Goal: Information Seeking & Learning: Learn about a topic

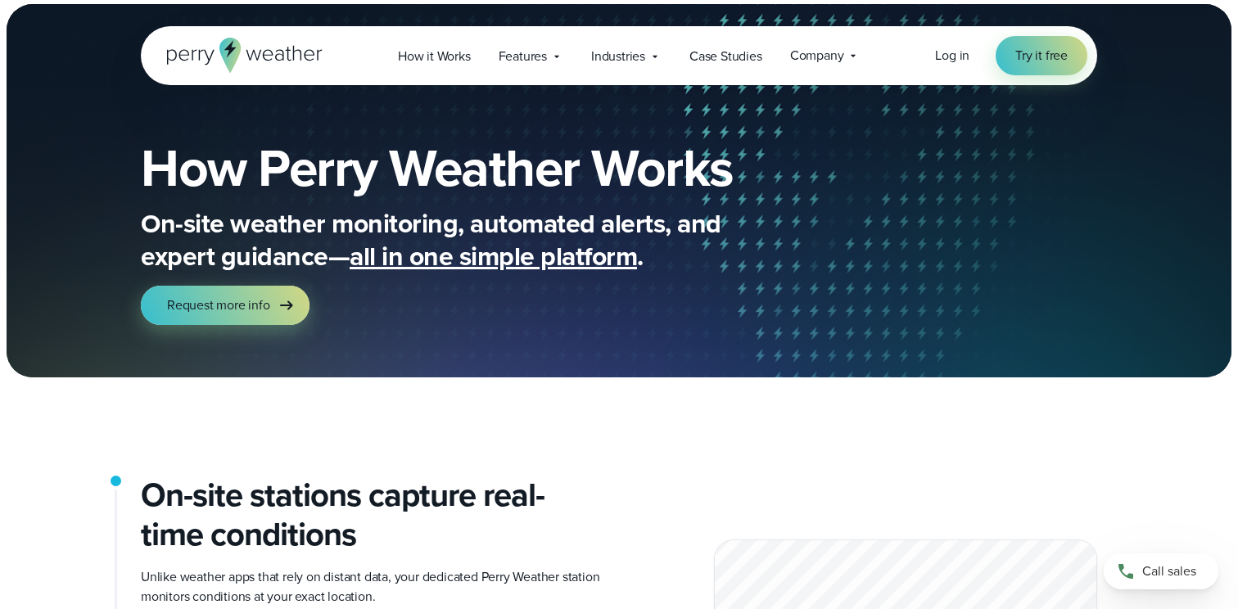
scroll to position [10, 0]
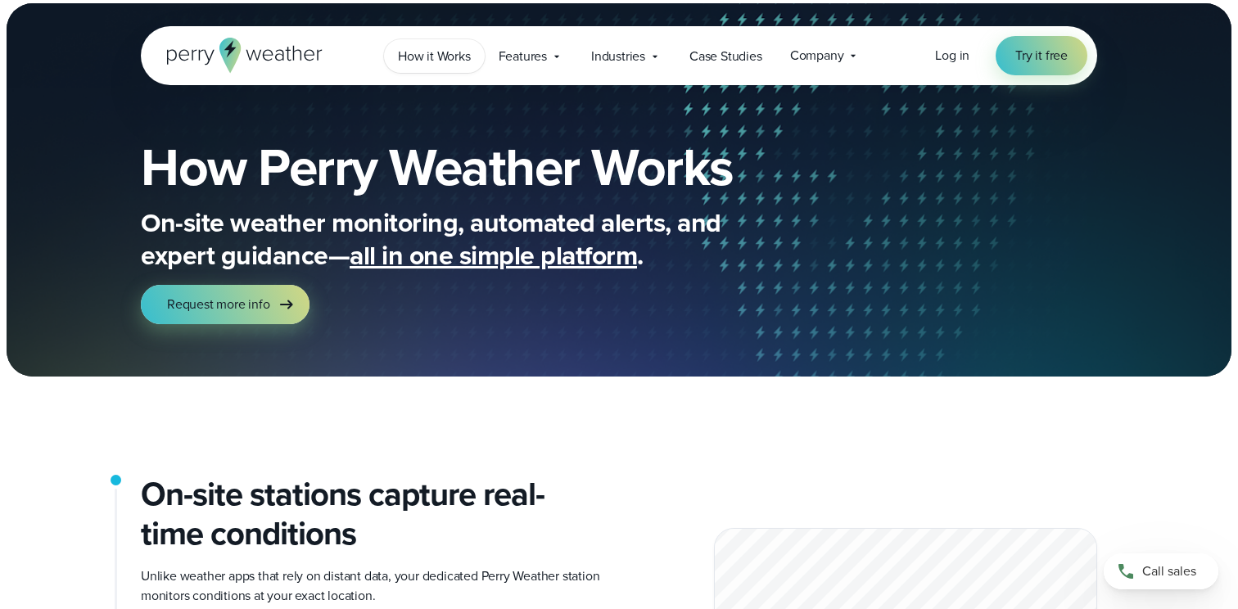
click at [445, 53] on span "How it Works" at bounding box center [434, 57] width 73 height 20
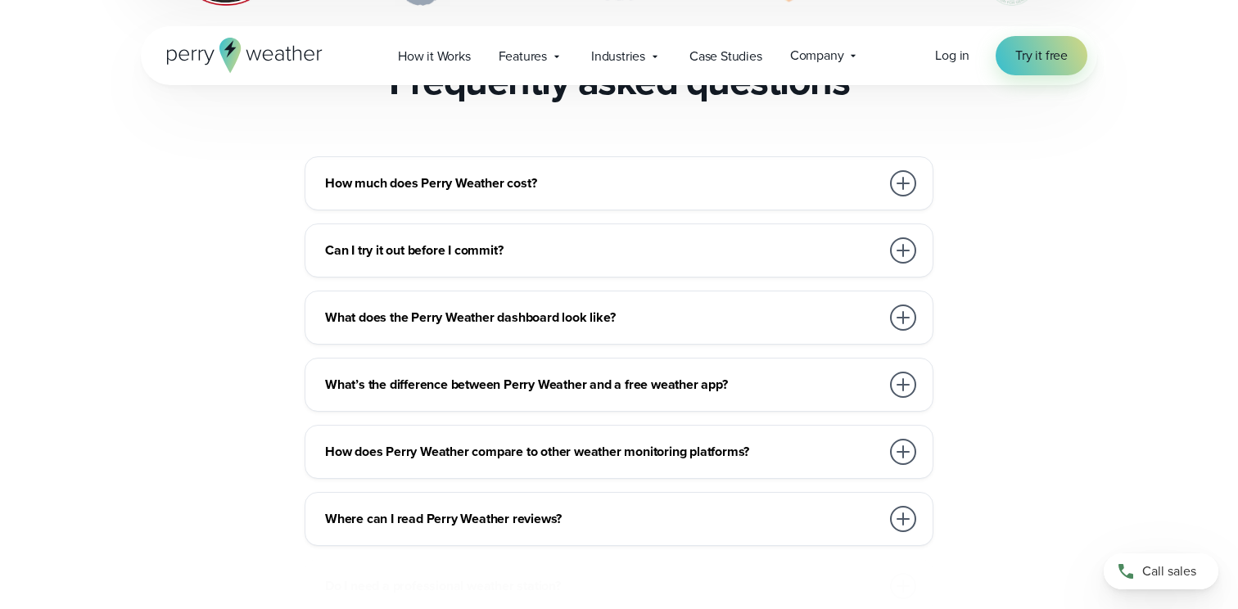
scroll to position [3623, 0]
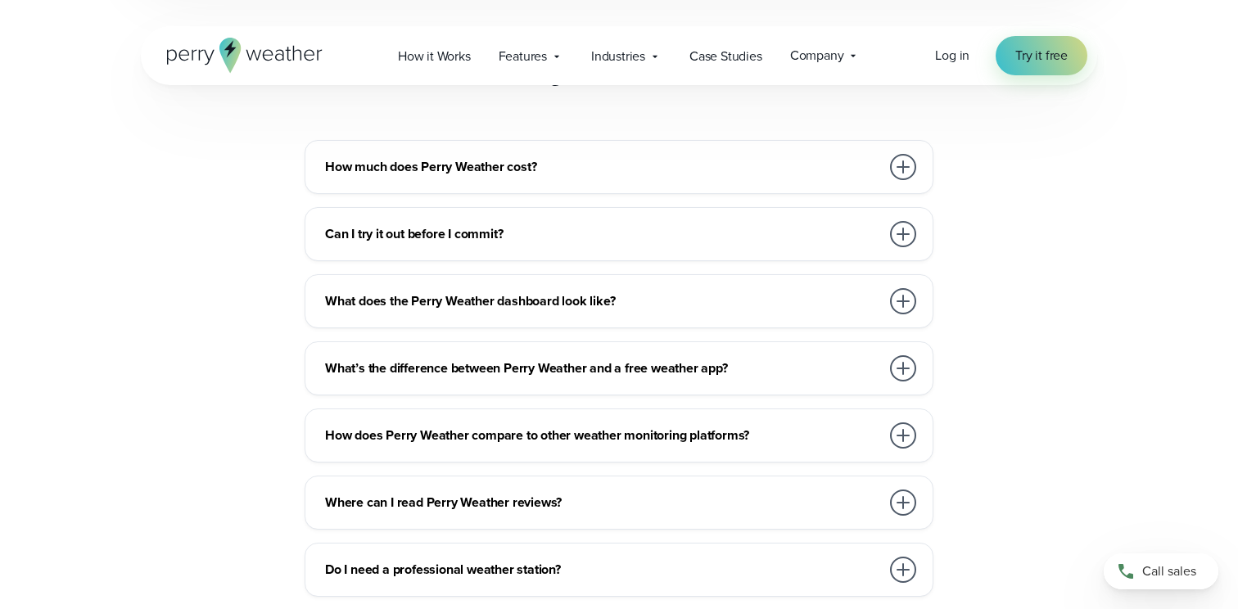
click at [363, 151] on div "How much does Perry Weather cost?" at bounding box center [622, 167] width 594 height 33
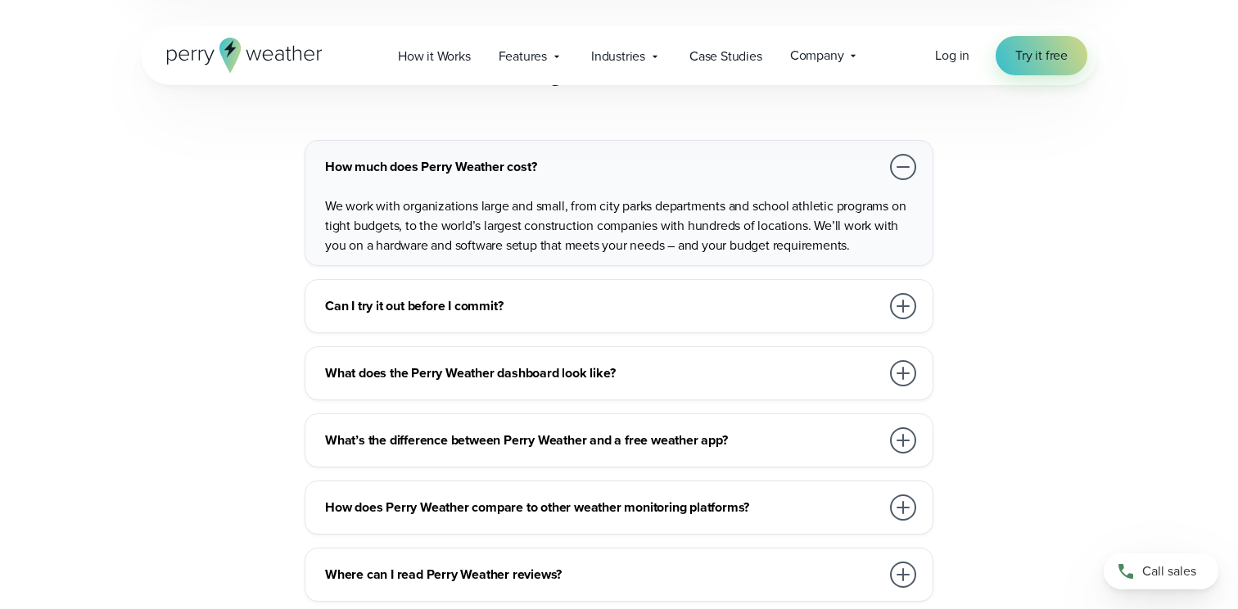
click at [359, 151] on div "How much does Perry Weather cost?" at bounding box center [622, 167] width 594 height 33
